Goal: Task Accomplishment & Management: Manage account settings

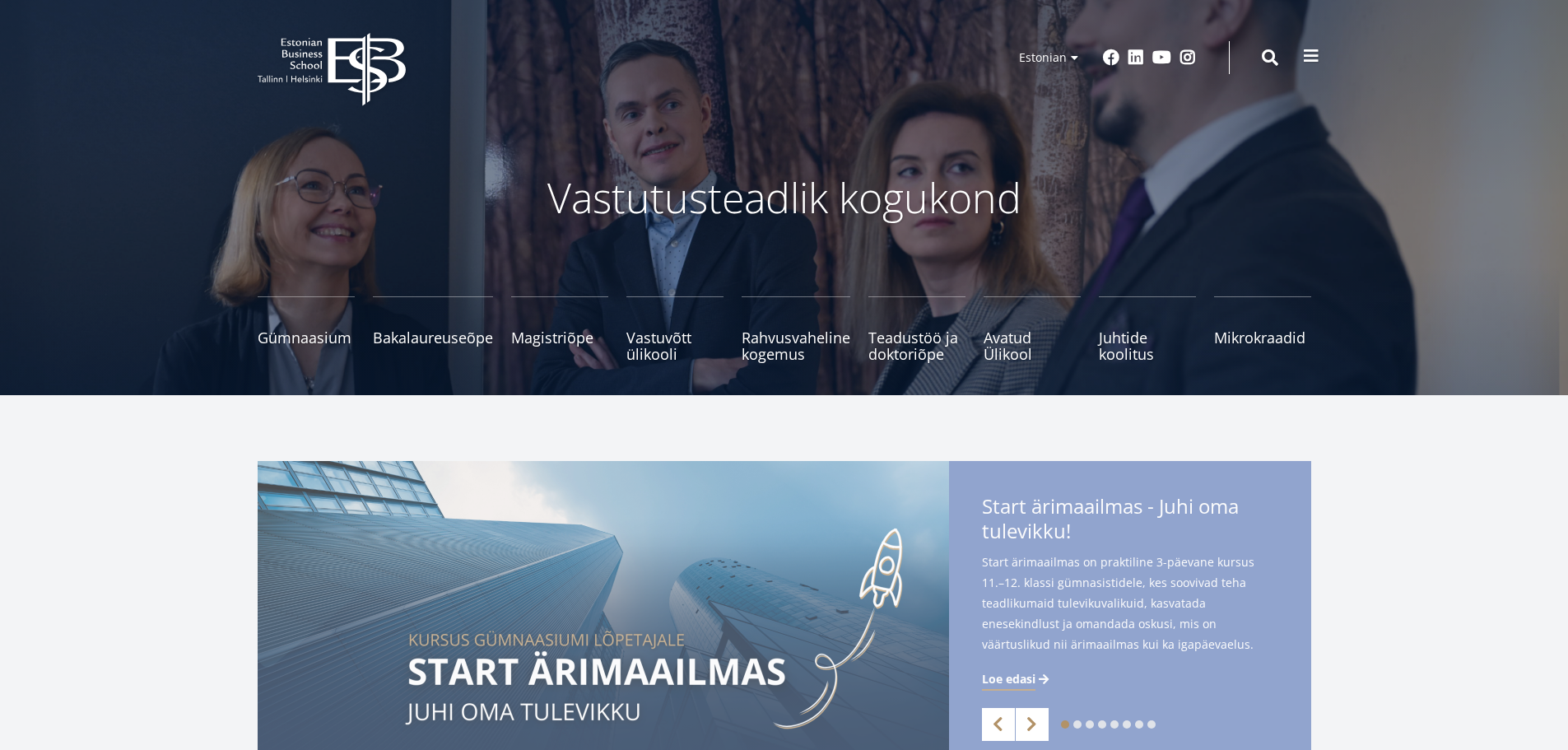
click at [1323, 53] on button at bounding box center [1311, 56] width 33 height 33
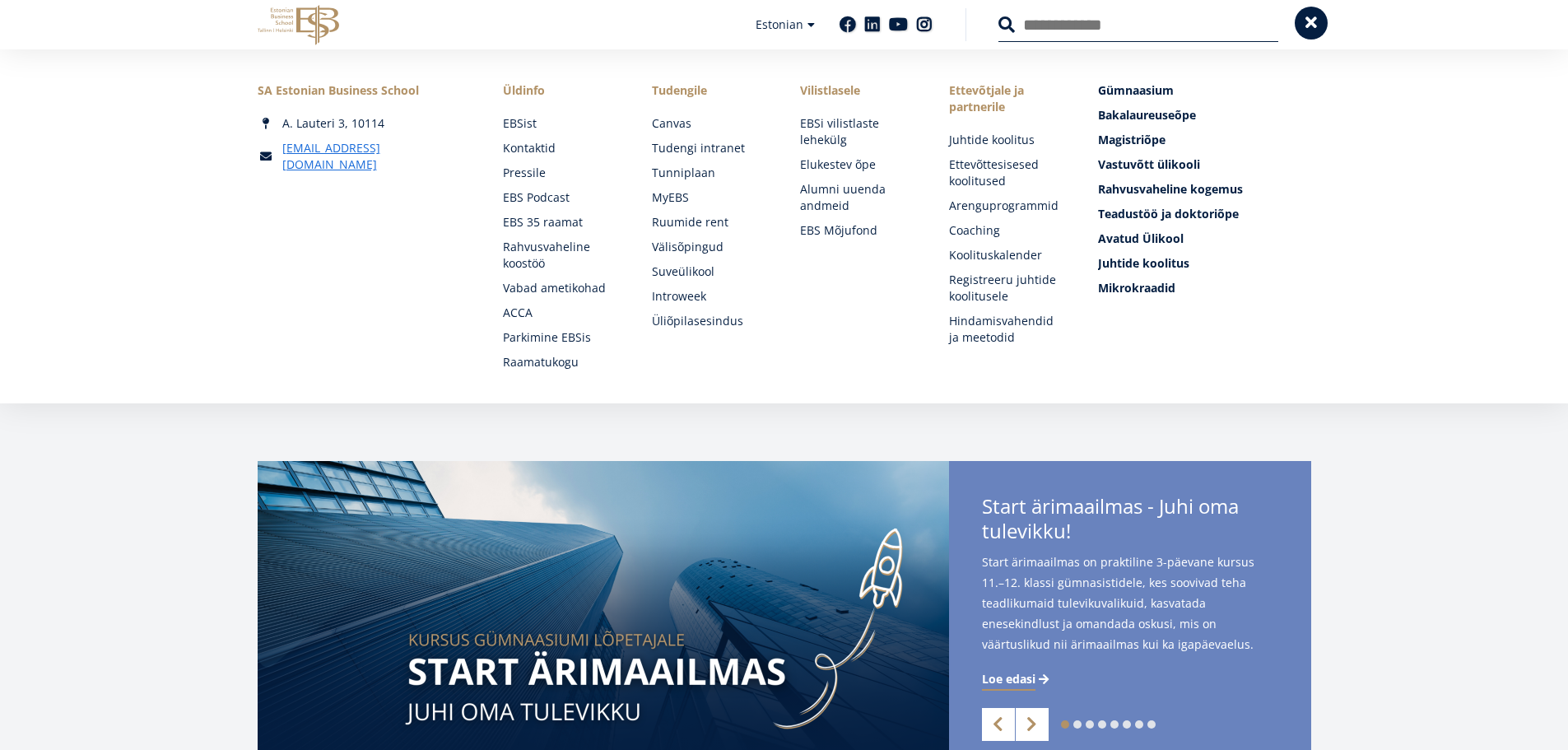
click at [1301, 27] on button at bounding box center [1311, 23] width 33 height 33
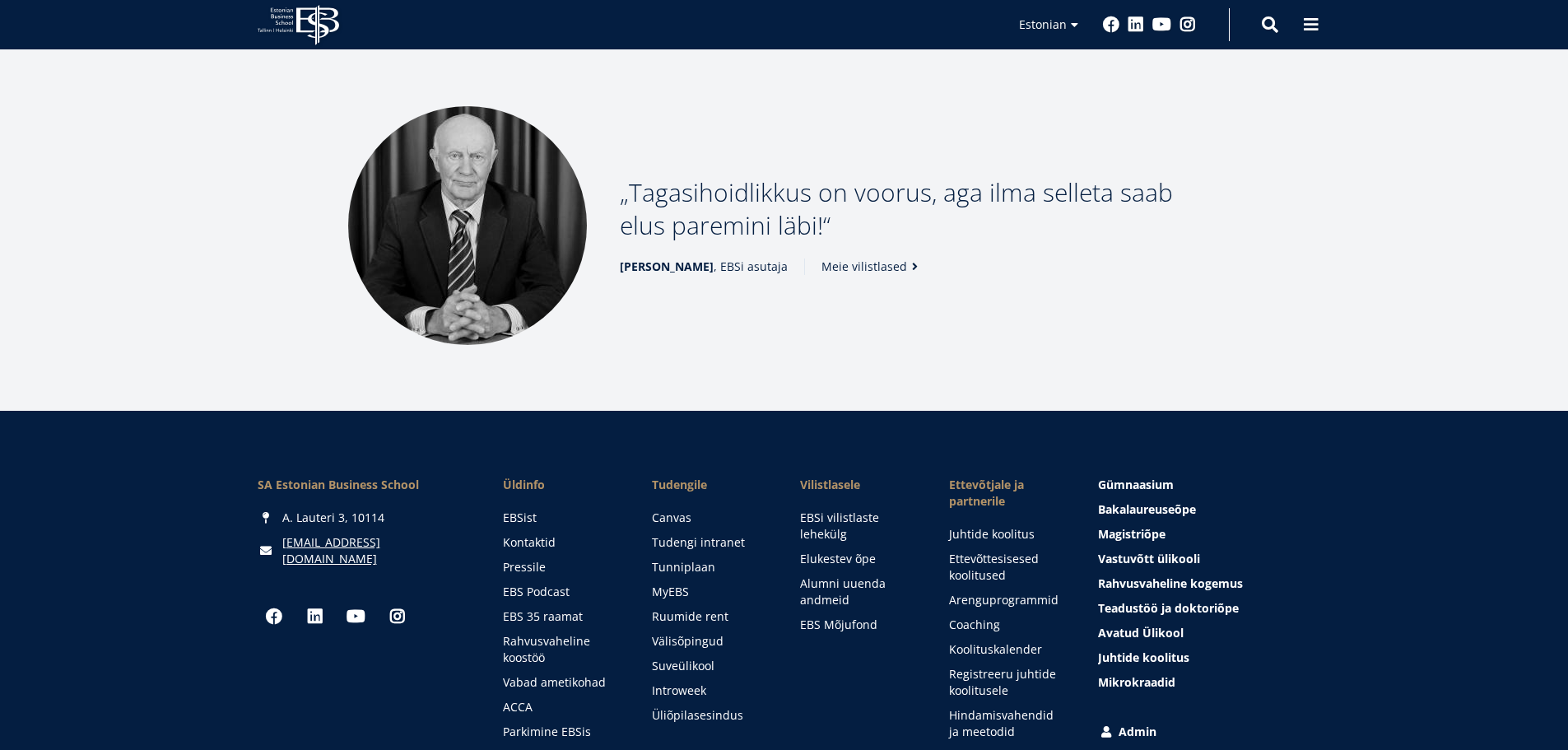
scroll to position [2271, 0]
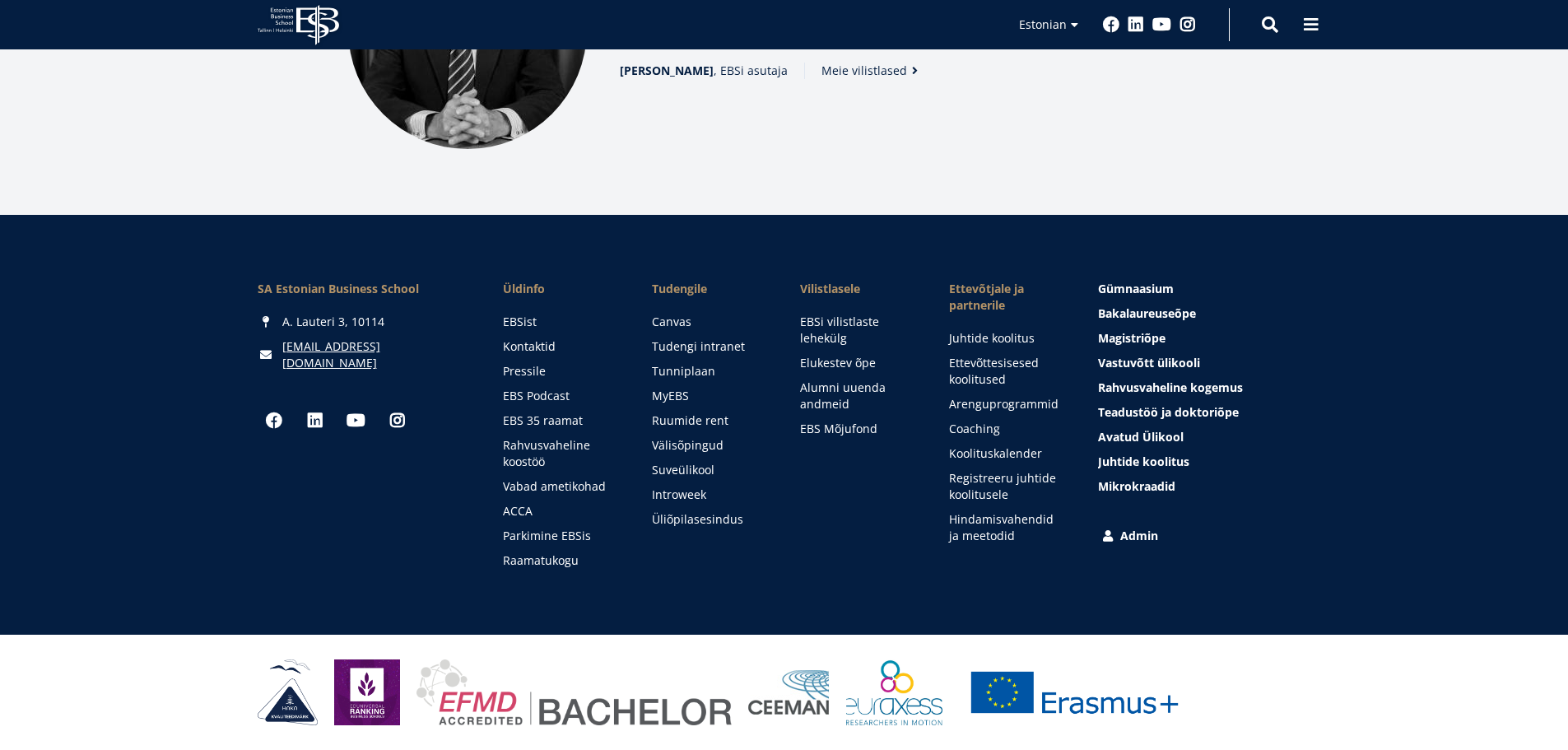
click at [1129, 533] on link "Admin" at bounding box center [1205, 535] width 212 height 16
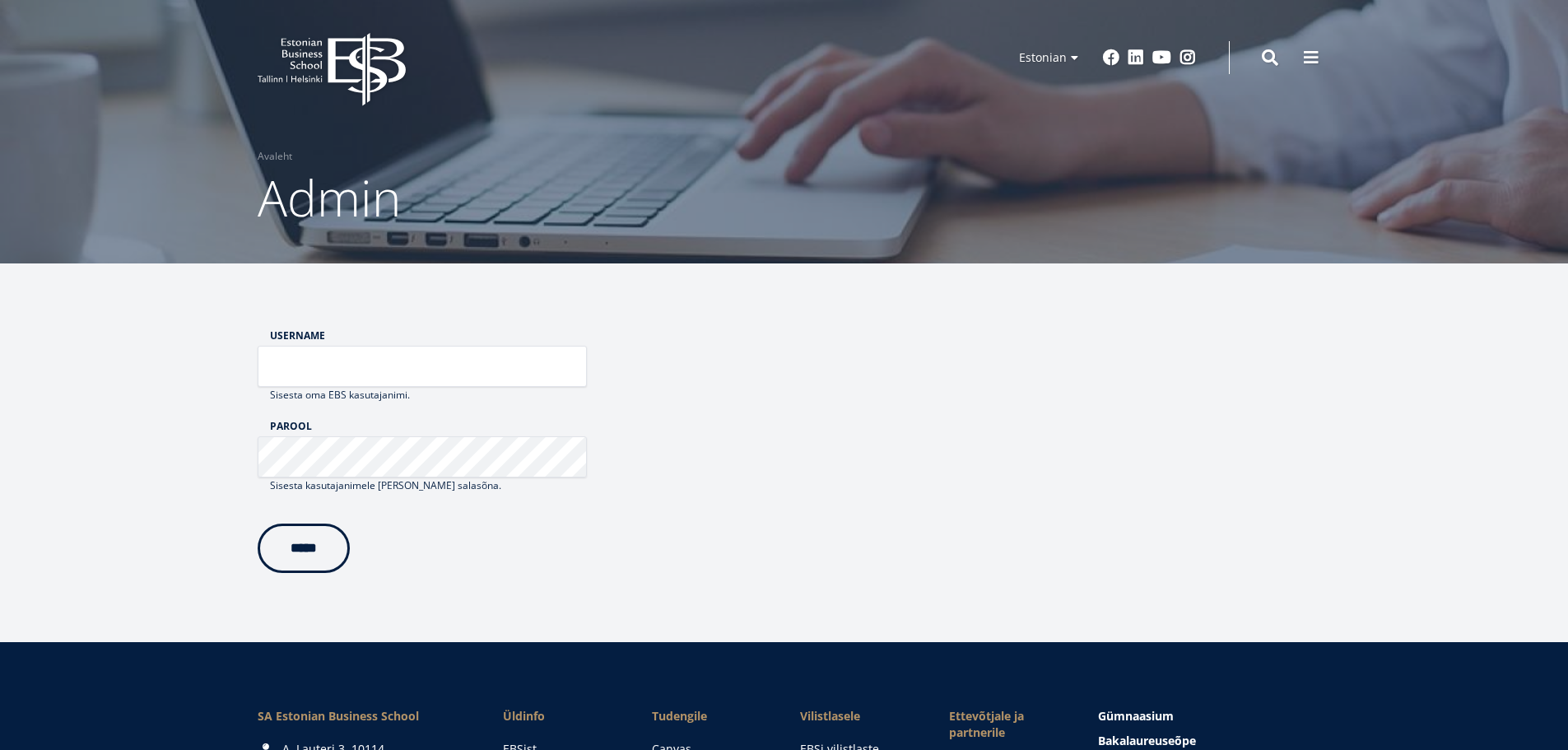
type input "*****"
click at [298, 557] on input "*****" at bounding box center [304, 548] width 92 height 50
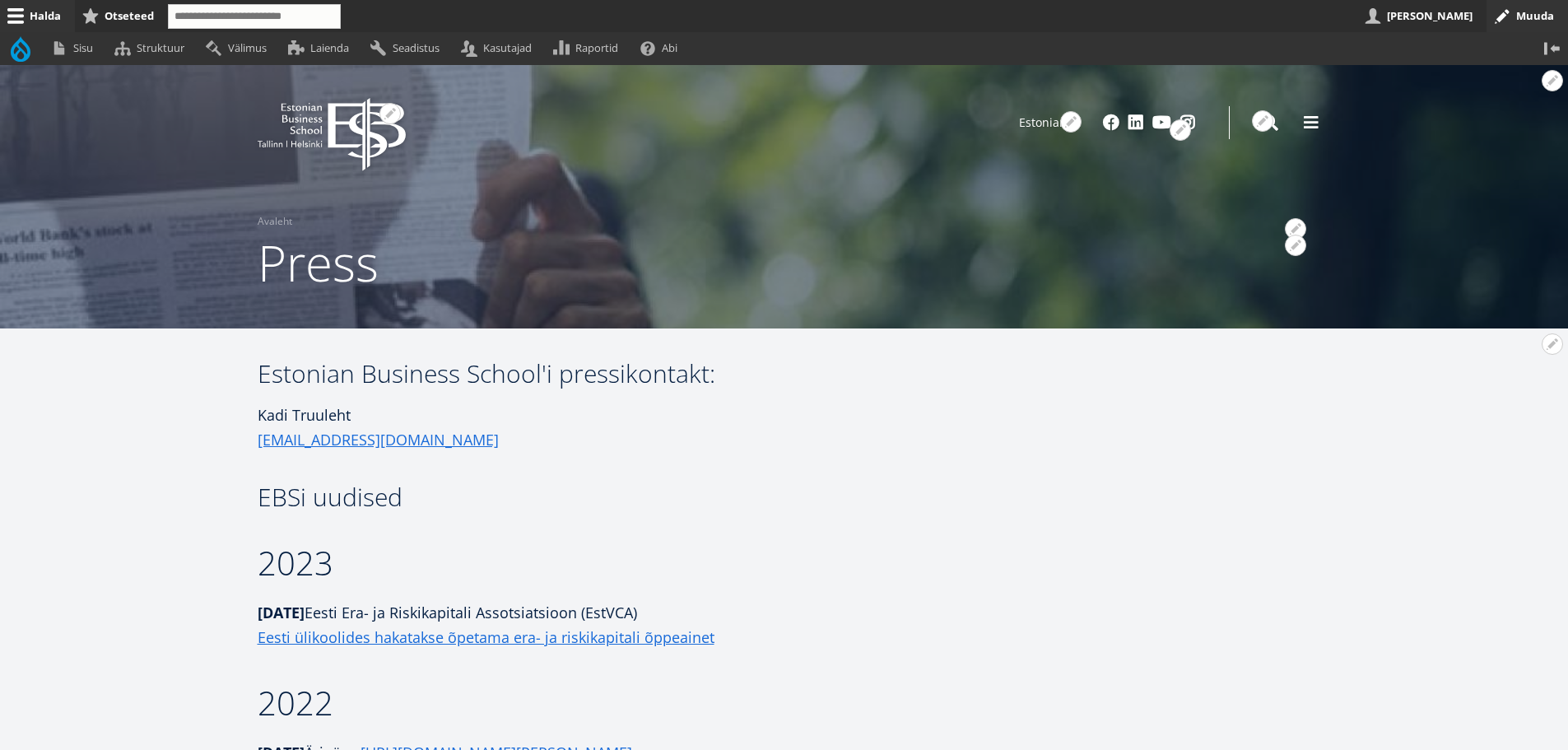
drag, startPoint x: 372, startPoint y: 409, endPoint x: 349, endPoint y: 413, distance: 23.3
click at [349, 413] on h1 "Kadi Truuleht kadi.truuleht@ebs.ee" at bounding box center [603, 428] width 692 height 50
drag, startPoint x: 357, startPoint y: 413, endPoint x: 255, endPoint y: 415, distance: 102.0
click at [1547, 354] on div "Avatud 2023 seaded Kiirmuutmine Muuda Delete Clone Tõlge Kuva haldus" at bounding box center [1557, 344] width 21 height 21
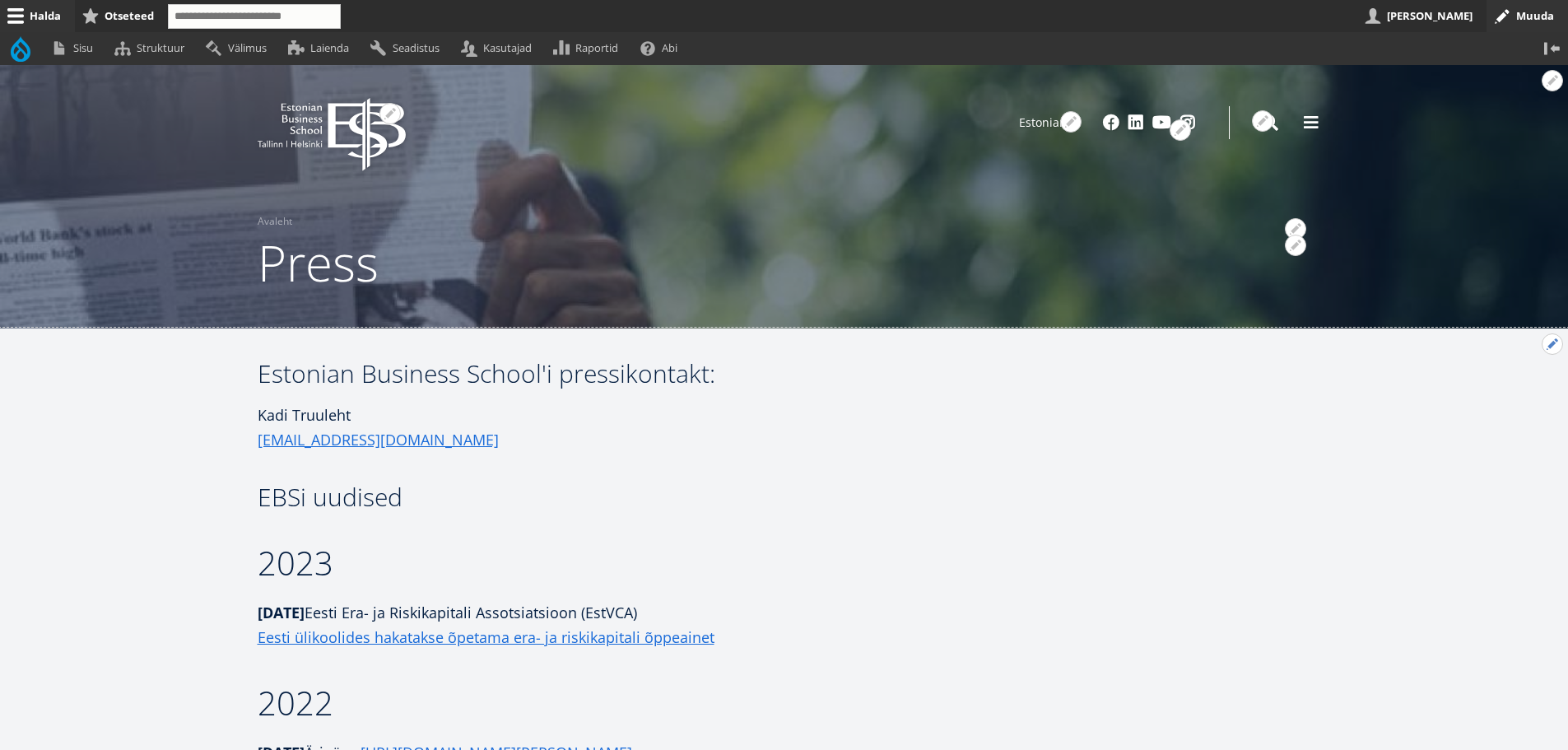
click at [1545, 349] on button "Avatud 2023 seaded" at bounding box center [1552, 344] width 21 height 21
click at [1510, 387] on link "Muuda" at bounding box center [1525, 389] width 75 height 17
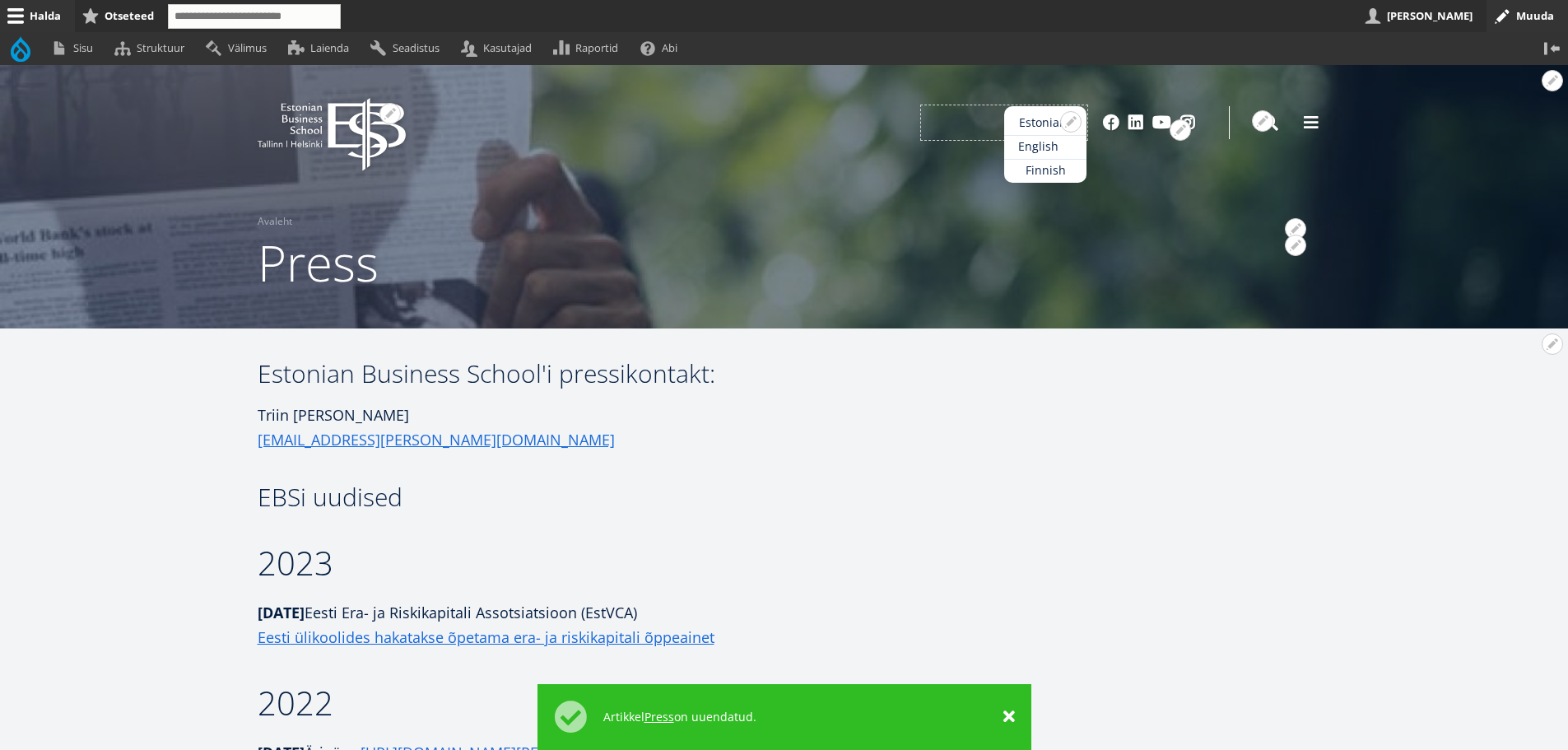
click at [1052, 147] on link "English" at bounding box center [1046, 147] width 82 height 24
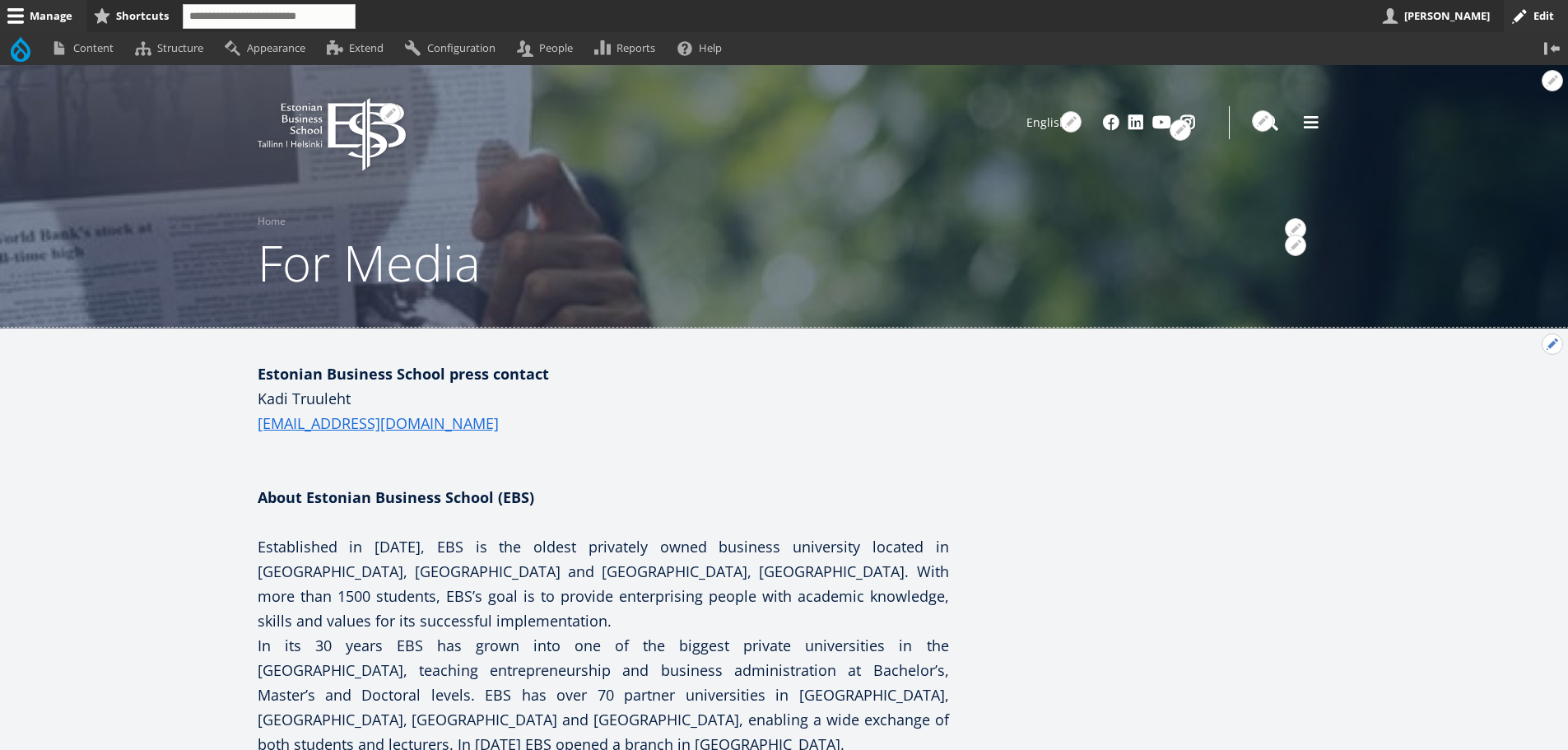
click at [1544, 351] on button "Open configuration options" at bounding box center [1552, 344] width 21 height 21
click at [1494, 390] on link "Edit" at bounding box center [1518, 389] width 88 height 17
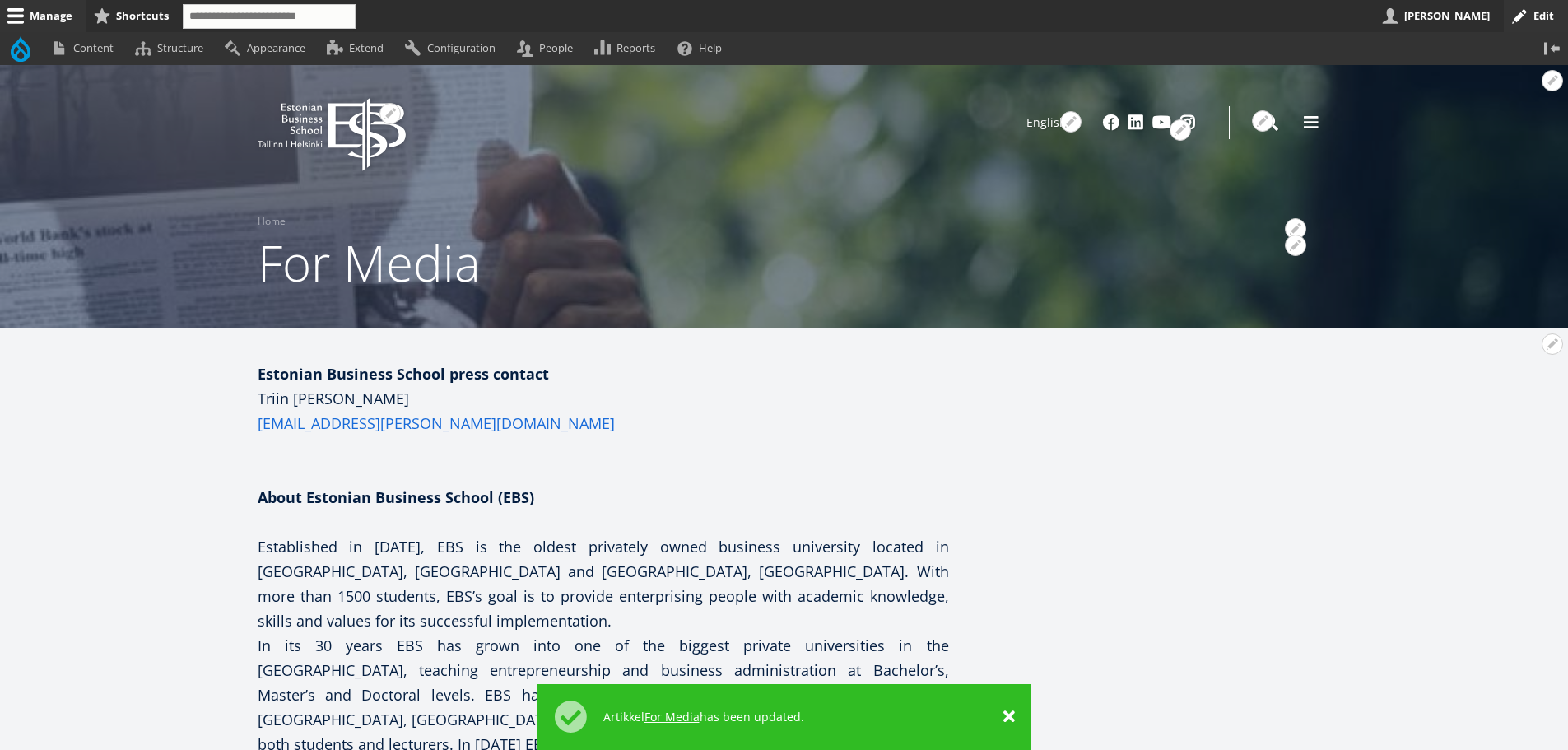
click at [374, 423] on link "[EMAIL_ADDRESS][PERSON_NAME][DOMAIN_NAME]" at bounding box center [436, 422] width 357 height 25
click at [1027, 143] on link "Estonian" at bounding box center [1046, 147] width 82 height 24
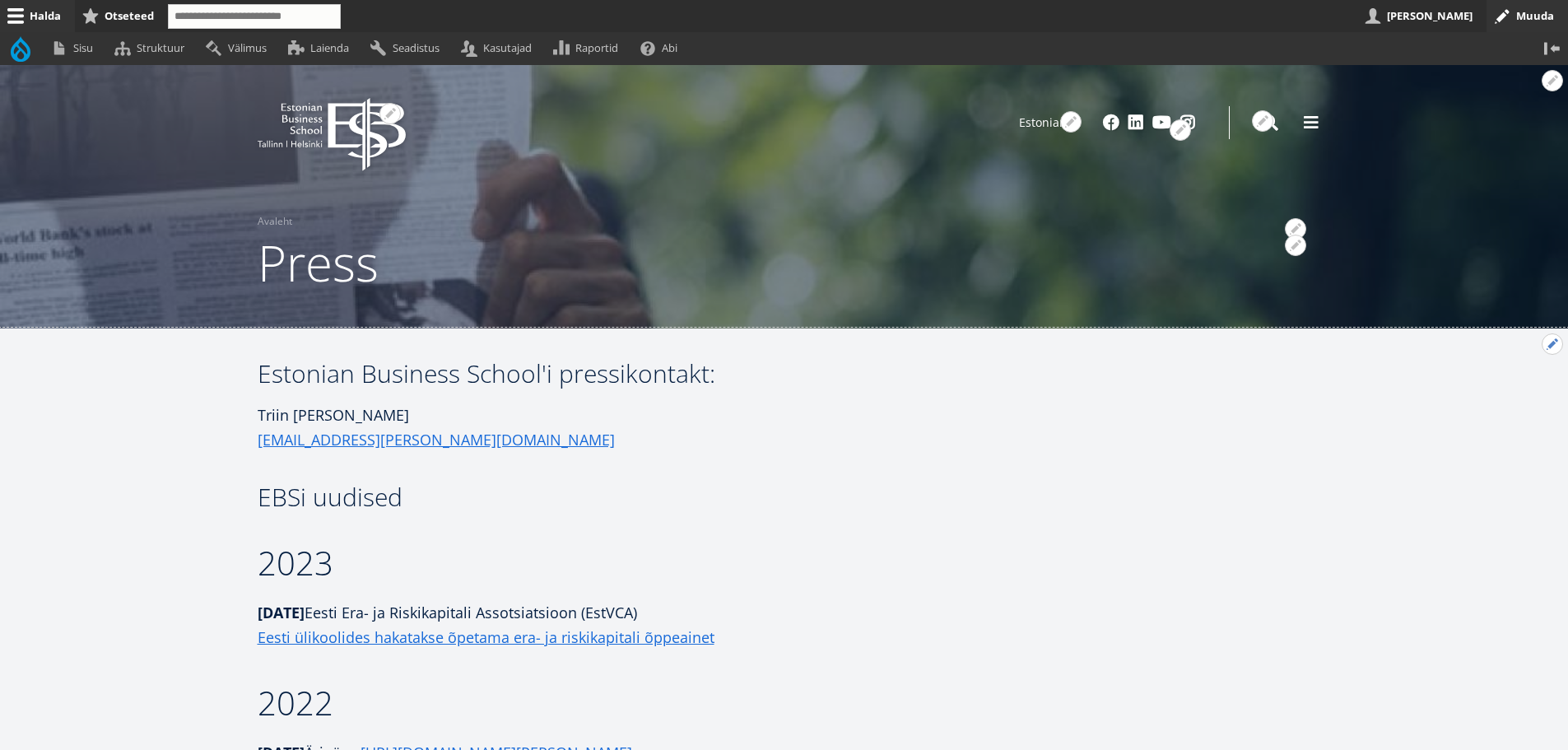
click at [1556, 335] on button "Avatud 2023 seaded" at bounding box center [1552, 344] width 21 height 21
click at [1503, 390] on link "Muuda" at bounding box center [1525, 389] width 75 height 17
